Goal: Task Accomplishment & Management: Use online tool/utility

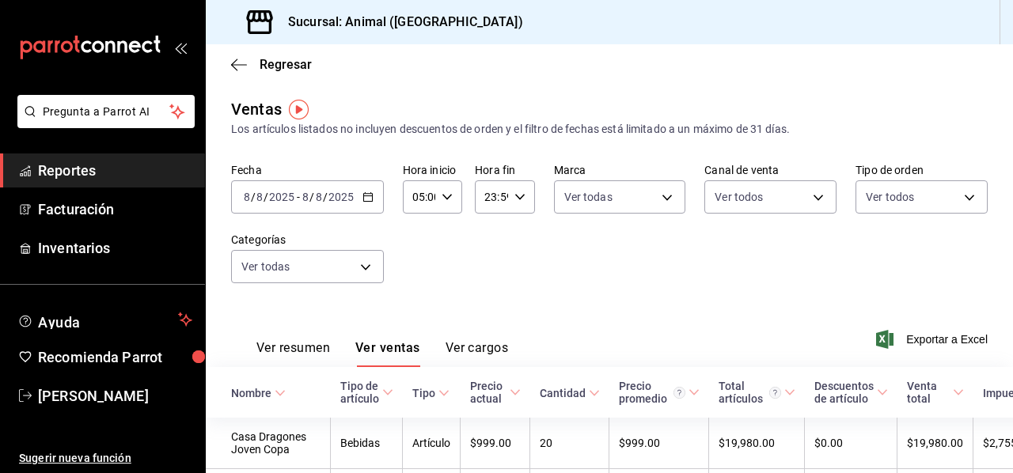
click at [161, 161] on span "Reportes" at bounding box center [115, 170] width 154 height 21
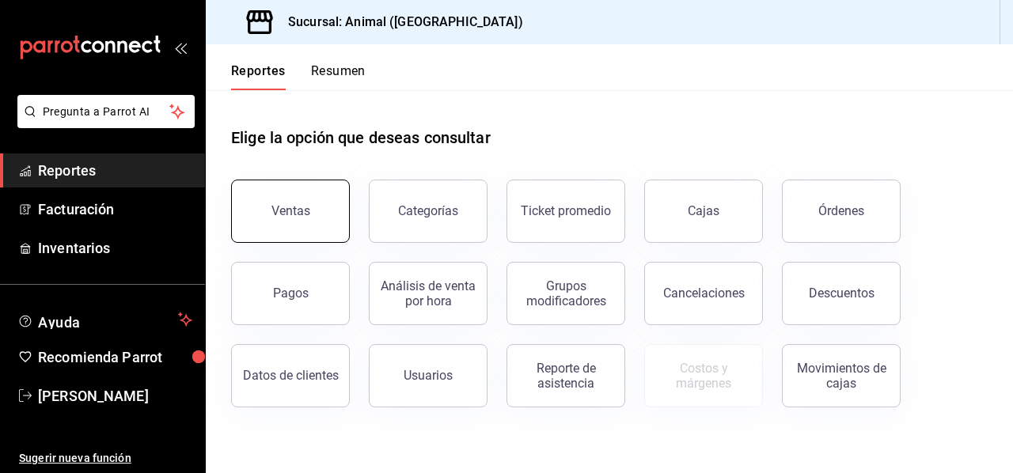
click at [286, 202] on button "Ventas" at bounding box center [290, 211] width 119 height 63
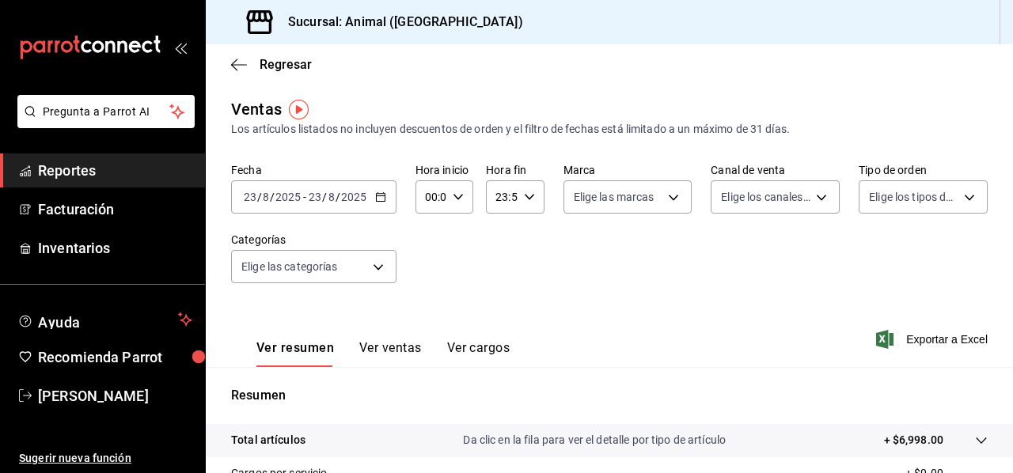
click at [378, 197] on icon "button" at bounding box center [380, 196] width 11 height 11
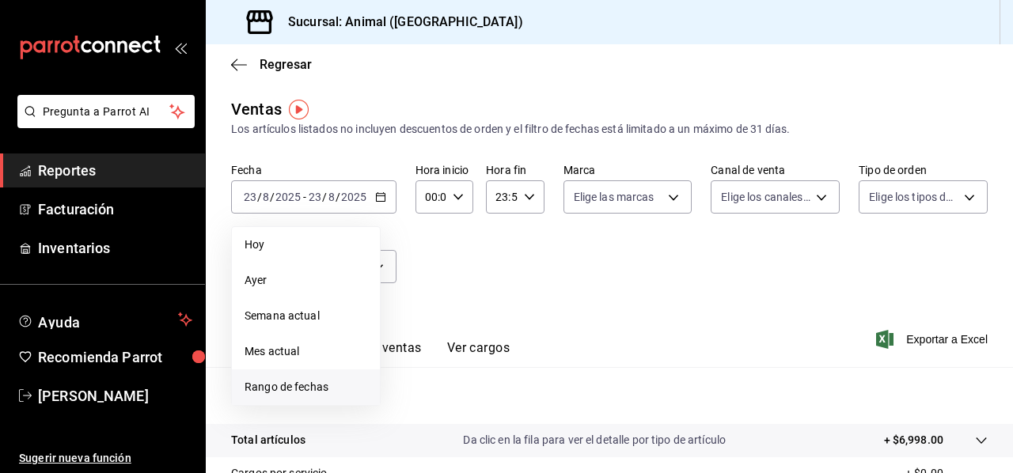
click at [327, 388] on span "Rango de fechas" at bounding box center [305, 387] width 123 height 17
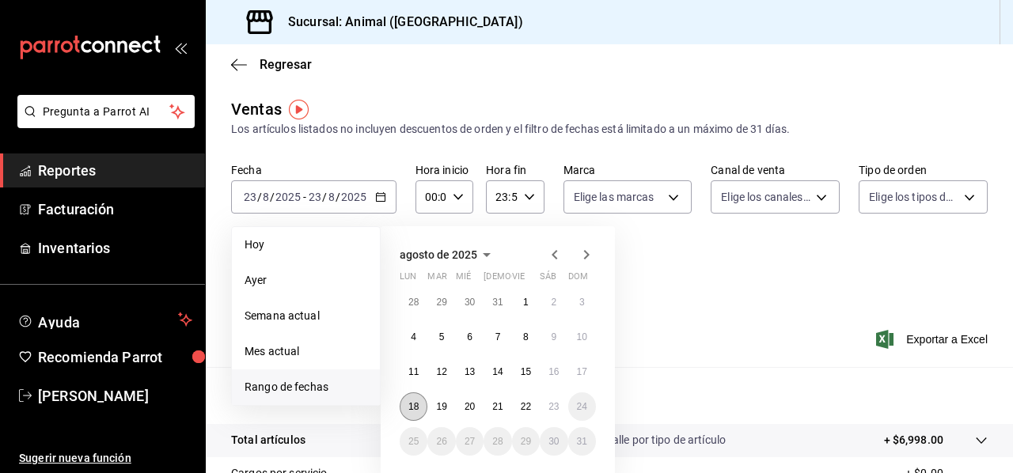
click at [416, 409] on abbr "18" at bounding box center [413, 406] width 10 height 11
click at [532, 409] on button "22" at bounding box center [526, 406] width 28 height 28
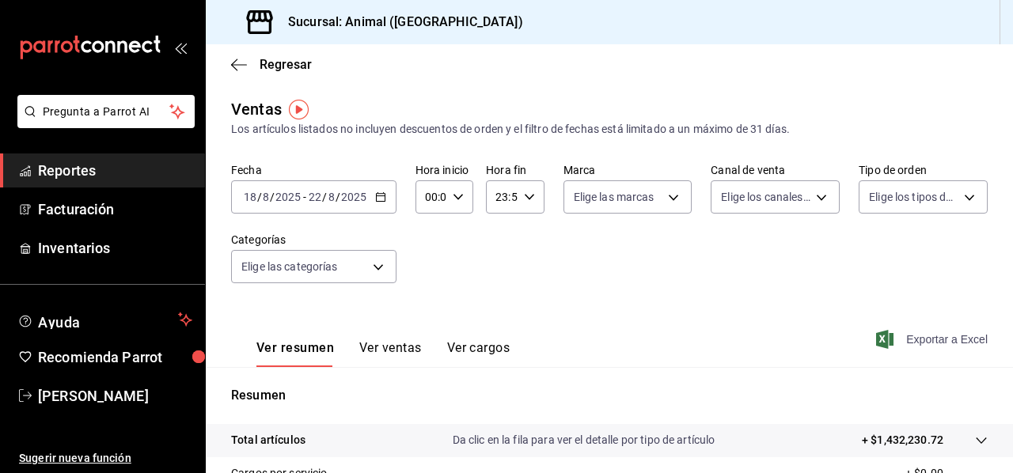
click at [930, 333] on span "Exportar a Excel" at bounding box center [933, 339] width 108 height 19
